Goal: Find specific page/section: Find specific page/section

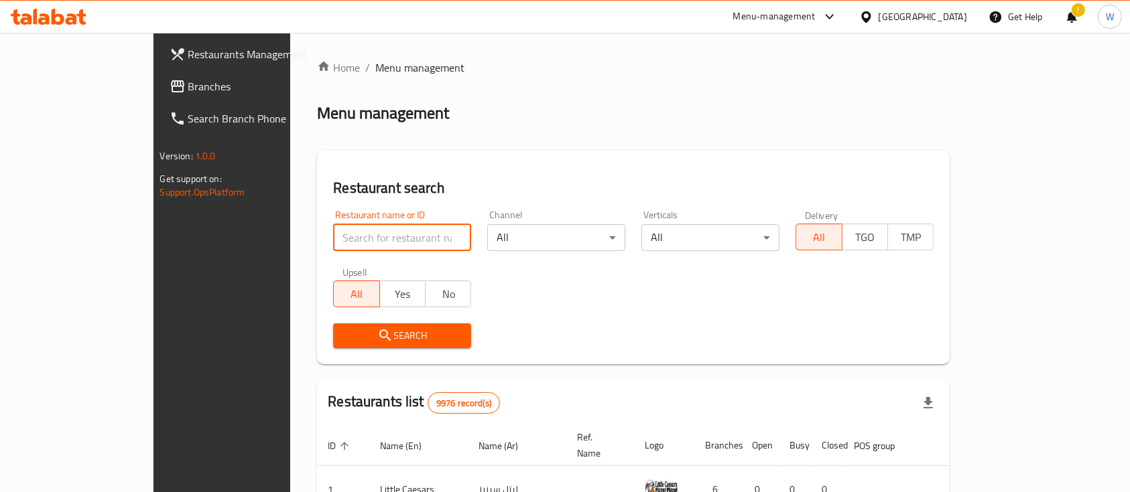
click at [346, 238] on input "search" at bounding box center [402, 237] width 138 height 27
click at [346, 230] on input "search" at bounding box center [402, 237] width 138 height 27
click button "Search" at bounding box center [402, 336] width 138 height 25
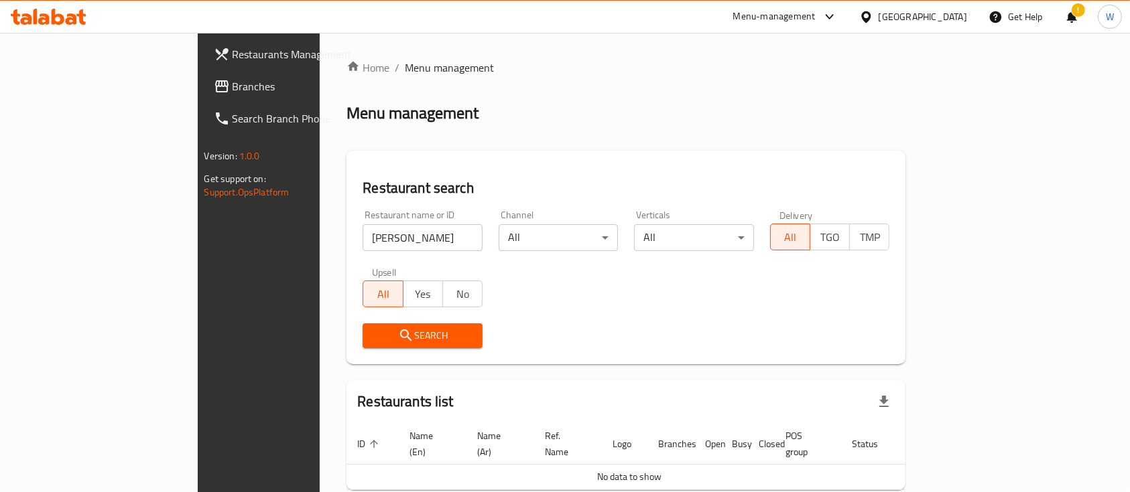
click at [539, 109] on div "Menu management" at bounding box center [625, 112] width 559 height 21
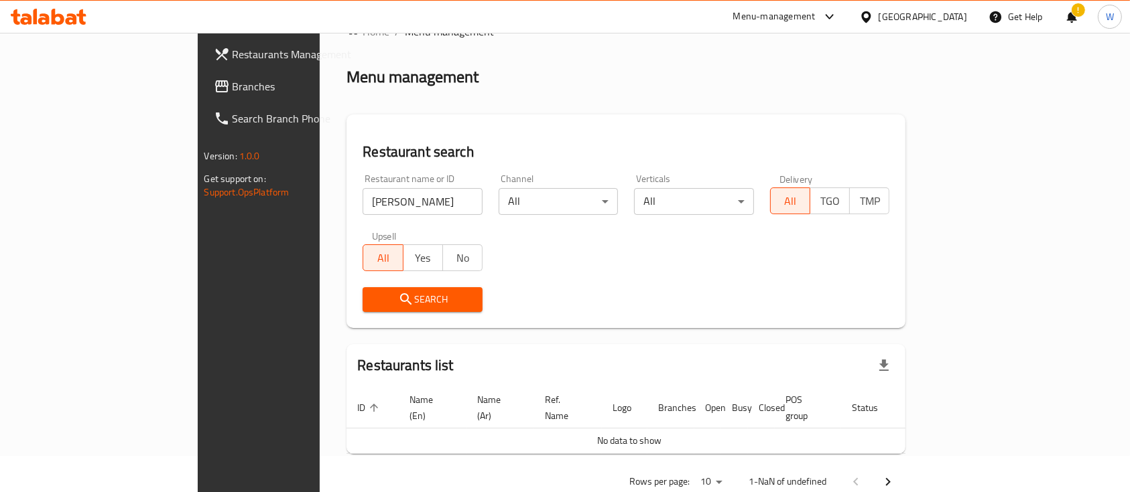
scroll to position [54, 0]
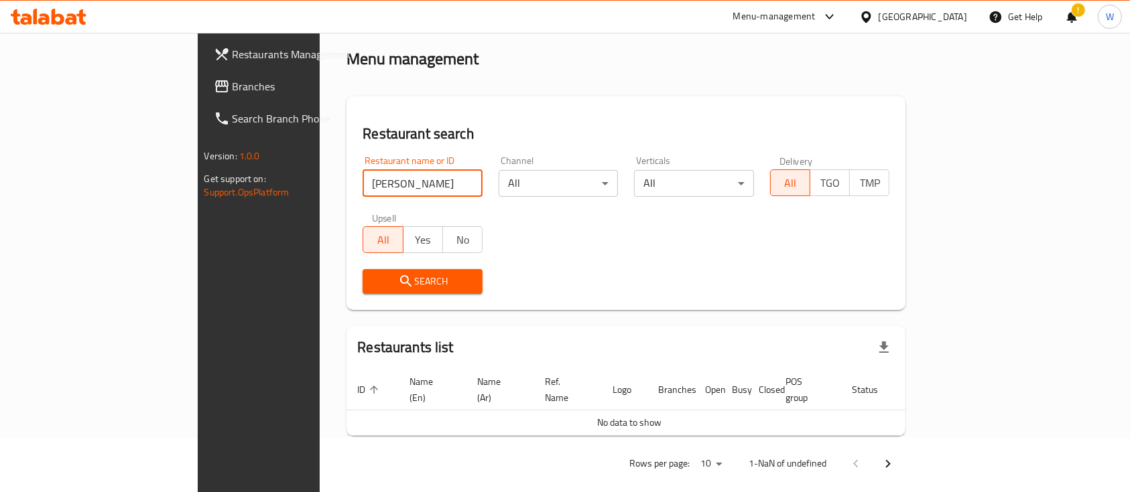
click at [362, 186] on input "[PERSON_NAME]" at bounding box center [422, 183] width 120 height 27
type input "m"
click at [418, 172] on input "m" at bounding box center [422, 183] width 120 height 27
click at [417, 186] on input "m" at bounding box center [422, 183] width 120 height 27
click at [520, 245] on div "Restaurant name or ID Restaurant name or ID Channel All ​ Verticals All ​ Deliv…" at bounding box center [625, 225] width 543 height 154
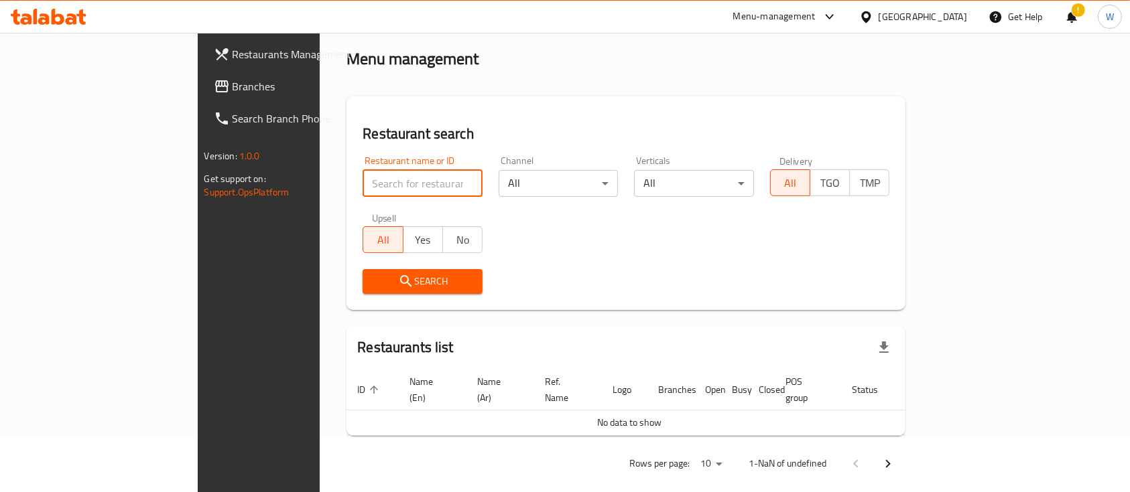
click at [395, 180] on input "search" at bounding box center [422, 183] width 120 height 27
paste input "[PERSON_NAME]'s Bakery"
type input "[PERSON_NAME]'s Bakery"
click at [373, 279] on span "Search" at bounding box center [422, 281] width 98 height 17
click at [362, 180] on input "[PERSON_NAME]'s Bakery" at bounding box center [422, 183] width 120 height 27
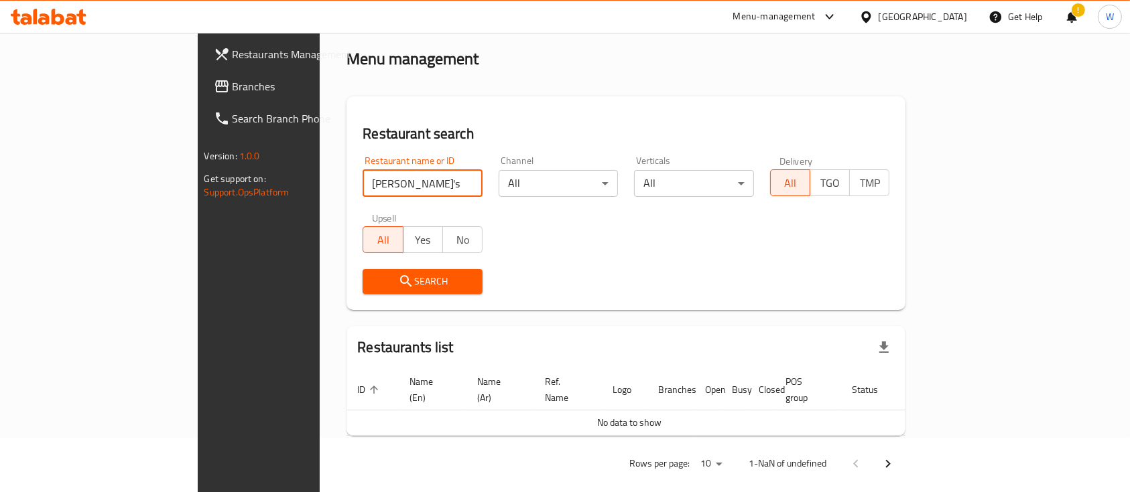
click at [419, 180] on input "[PERSON_NAME]'s Bakery" at bounding box center [422, 183] width 120 height 27
drag, startPoint x: 419, startPoint y: 180, endPoint x: 409, endPoint y: 180, distance: 10.1
click at [417, 180] on input "[PERSON_NAME]'s Bakery" at bounding box center [422, 183] width 120 height 27
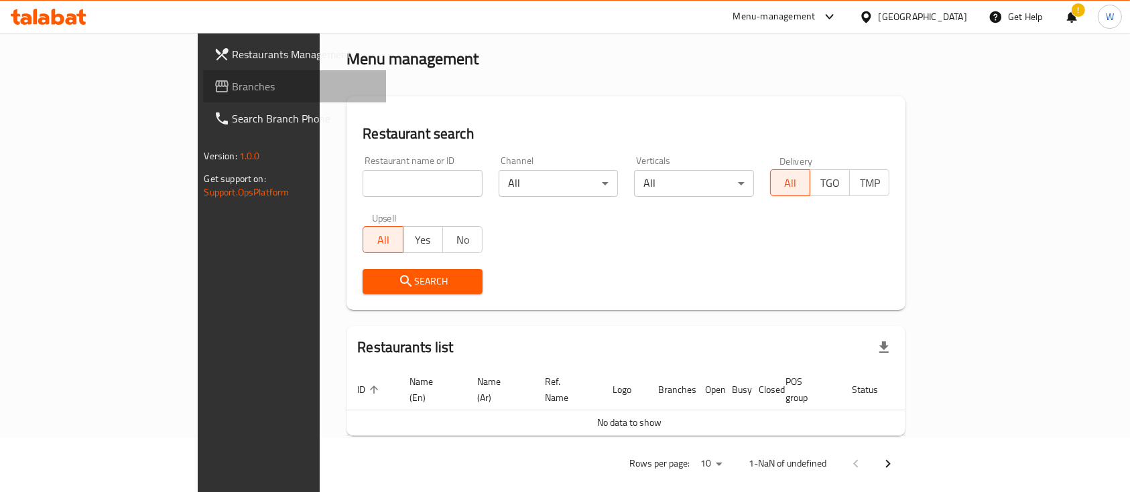
click at [232, 85] on span "Branches" at bounding box center [303, 86] width 143 height 16
